Goal: Task Accomplishment & Management: Manage account settings

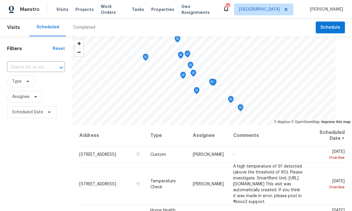
click at [35, 67] on input "text" at bounding box center [27, 67] width 41 height 9
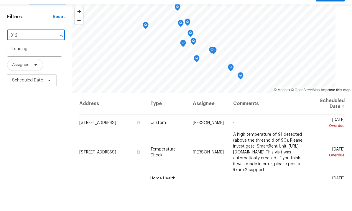
type input "3124"
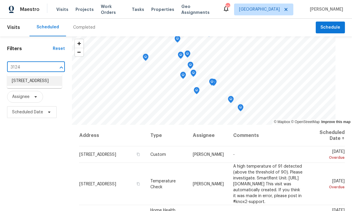
click at [39, 76] on li "[STREET_ADDRESS]" at bounding box center [34, 81] width 55 height 10
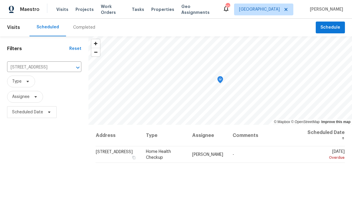
click at [0, 0] on icon at bounding box center [0, 0] width 0 height 0
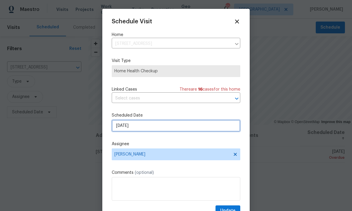
click at [157, 126] on input "[DATE]" at bounding box center [176, 126] width 129 height 12
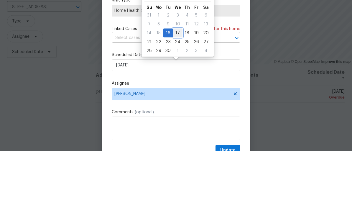
click at [176, 89] on div "17" at bounding box center [178, 93] width 10 height 8
type input "[DATE]"
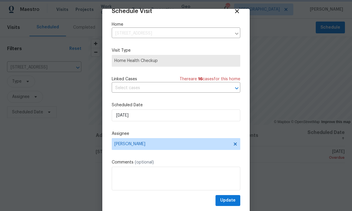
scroll to position [12, 0]
click at [231, 200] on span "Update" at bounding box center [227, 200] width 15 height 7
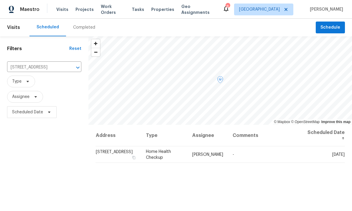
scroll to position [0, 0]
click at [27, 10] on span "Maestro" at bounding box center [29, 9] width 19 height 6
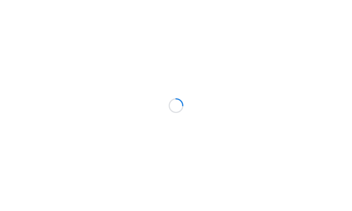
click at [31, 67] on div at bounding box center [176, 105] width 352 height 211
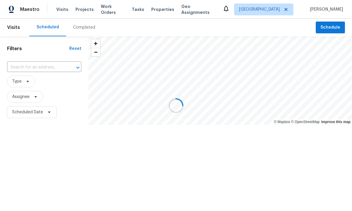
click at [31, 69] on input "text" at bounding box center [36, 67] width 58 height 9
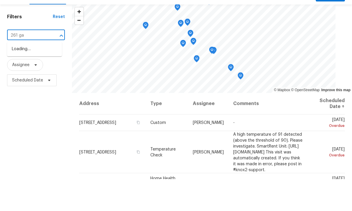
type input "261 gal"
click at [22, 76] on li "[STREET_ADDRESS]" at bounding box center [34, 81] width 55 height 10
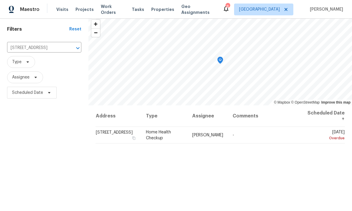
click at [18, 143] on div "Filters Reset [STREET_ADDRESS] ​ Type Assignee Scheduled Date" at bounding box center [44, 145] width 89 height 257
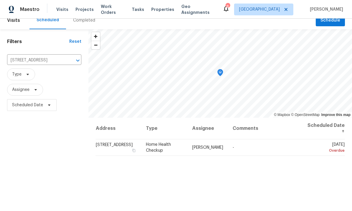
click at [0, 0] on icon at bounding box center [0, 0] width 0 height 0
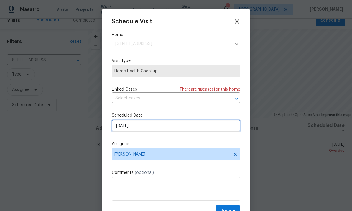
click at [156, 126] on input "[DATE]" at bounding box center [176, 126] width 129 height 12
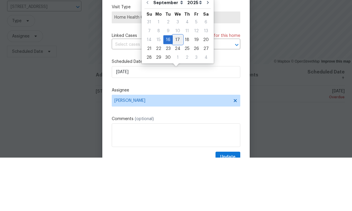
click at [178, 89] on div "17" at bounding box center [178, 93] width 10 height 8
type input "[DATE]"
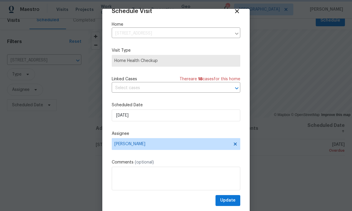
scroll to position [12, 0]
click at [230, 201] on span "Update" at bounding box center [227, 200] width 15 height 7
